Goal: Check status: Check status

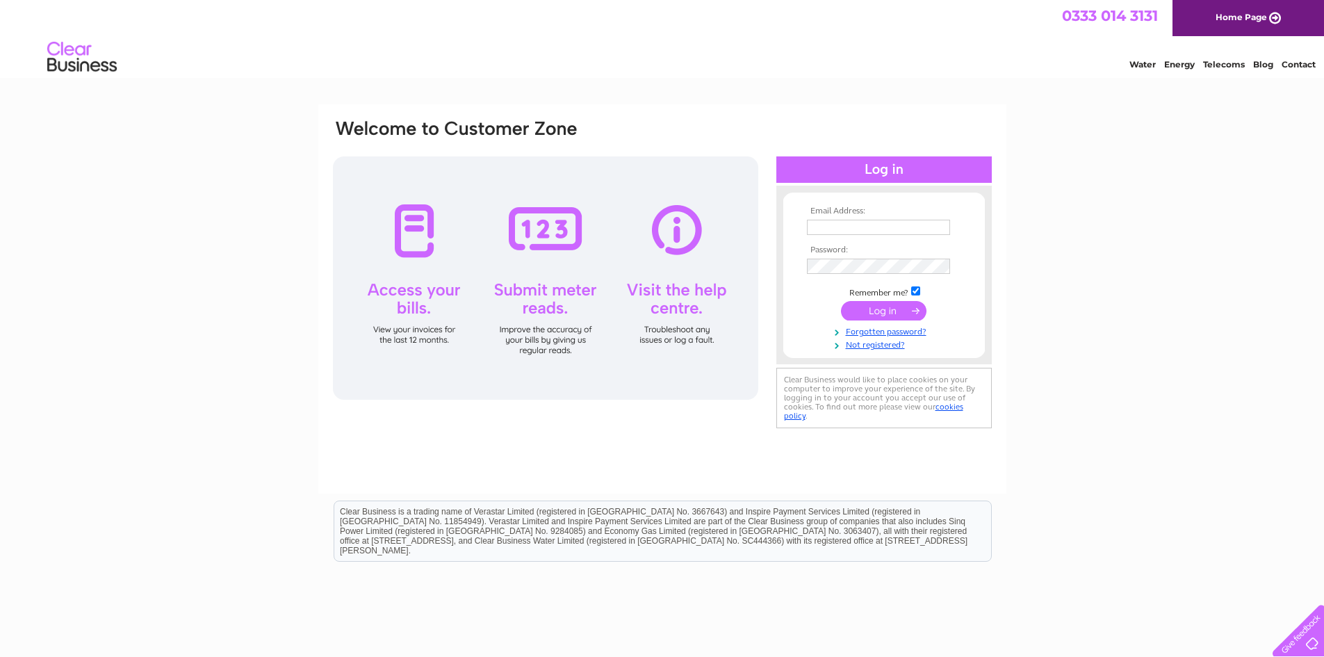
type input "[PERSON_NAME][EMAIL_ADDRESS][DOMAIN_NAME]"
click at [883, 314] on input "submit" at bounding box center [883, 310] width 85 height 19
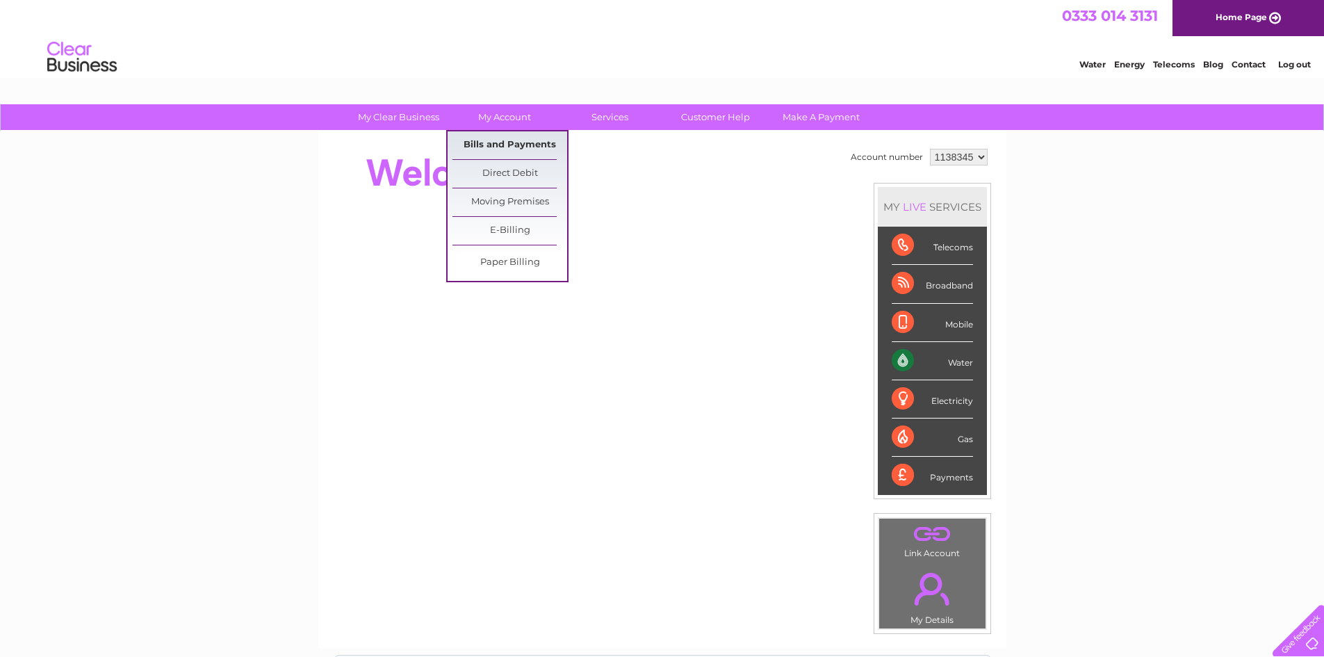
click at [516, 147] on link "Bills and Payments" at bounding box center [509, 145] width 115 height 28
